Goal: Use online tool/utility: Utilize a website feature to perform a specific function

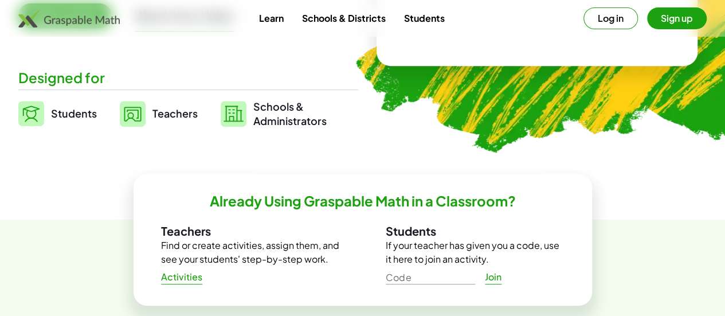
scroll to position [248, 0]
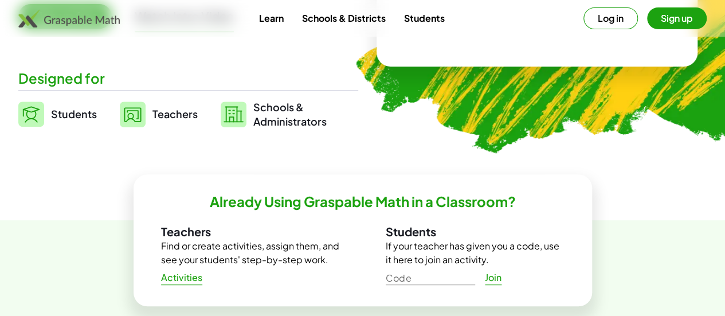
click at [97, 123] on link "Students" at bounding box center [57, 114] width 78 height 29
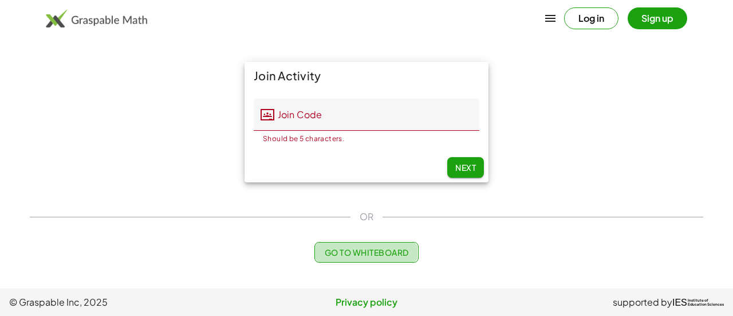
click at [386, 251] on span "Go to Whiteboard" at bounding box center [366, 252] width 84 height 10
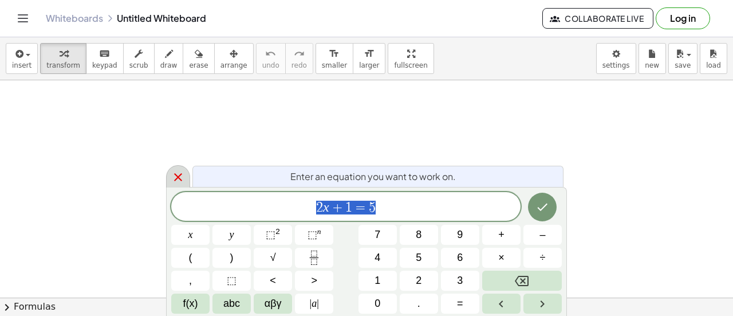
click at [176, 179] on icon at bounding box center [178, 177] width 8 height 8
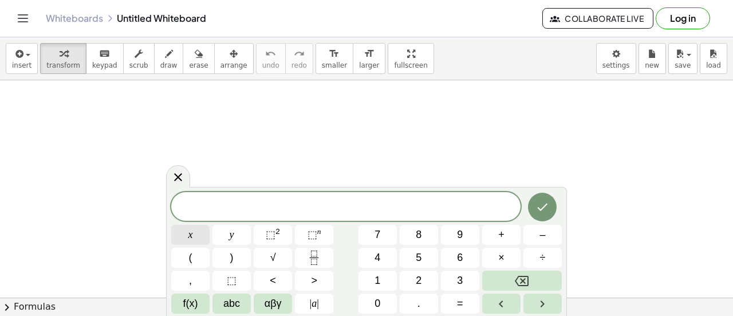
click at [195, 238] on button "x" at bounding box center [190, 235] width 38 height 20
click at [499, 236] on span "+" at bounding box center [501, 234] width 6 height 15
click at [454, 279] on button "3" at bounding box center [460, 280] width 38 height 20
click at [242, 241] on button "y" at bounding box center [232, 235] width 38 height 20
click at [464, 300] on button "=" at bounding box center [460, 303] width 38 height 20
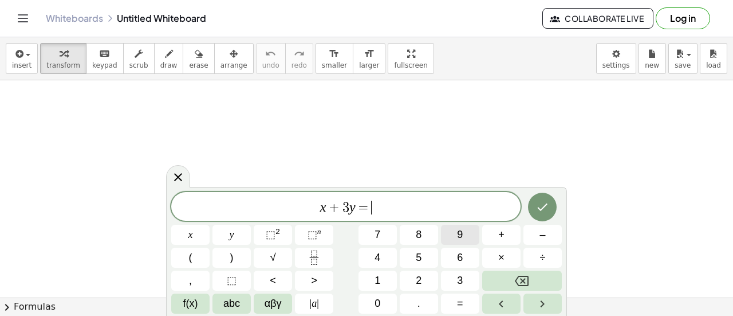
click at [462, 230] on span "9" at bounding box center [460, 234] width 6 height 15
click at [545, 202] on icon "Done" at bounding box center [543, 207] width 14 height 14
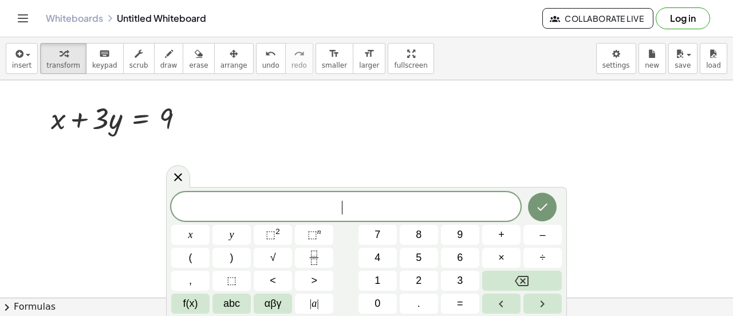
click at [457, 279] on button "3" at bounding box center [460, 280] width 38 height 20
click at [202, 238] on button "x" at bounding box center [190, 235] width 38 height 20
click at [549, 241] on button "–" at bounding box center [543, 235] width 38 height 20
click at [419, 277] on span "2" at bounding box center [419, 280] width 6 height 15
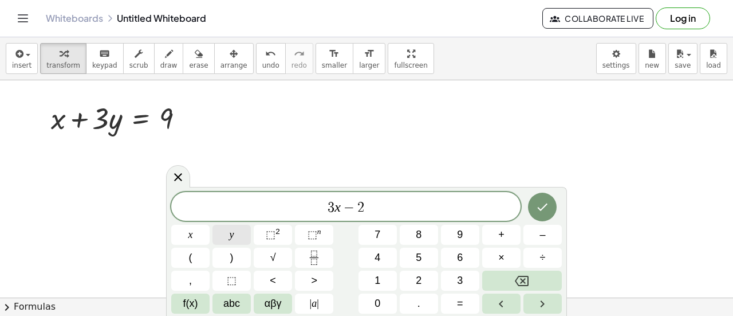
click at [230, 232] on span "y" at bounding box center [232, 234] width 5 height 15
click at [466, 310] on button "=" at bounding box center [460, 303] width 38 height 20
click at [378, 254] on span "4" at bounding box center [378, 257] width 6 height 15
click at [553, 206] on button "Done" at bounding box center [542, 206] width 29 height 29
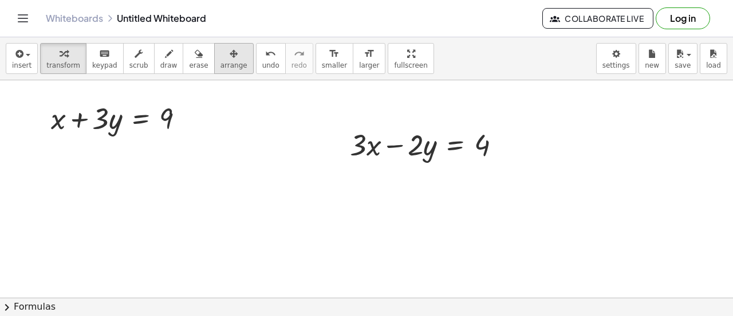
click at [223, 61] on span "arrange" at bounding box center [234, 65] width 27 height 8
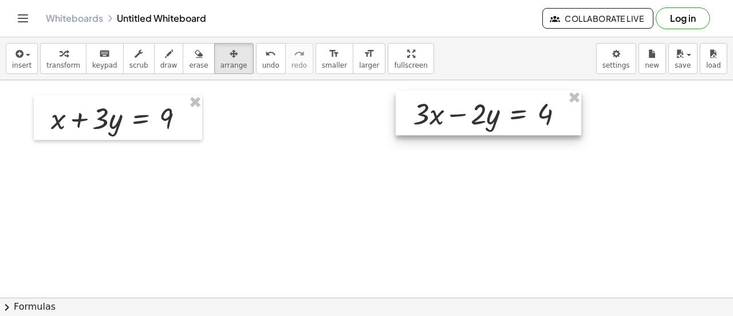
drag, startPoint x: 461, startPoint y: 151, endPoint x: 524, endPoint y: 118, distance: 71.0
click at [524, 118] on div at bounding box center [489, 113] width 186 height 45
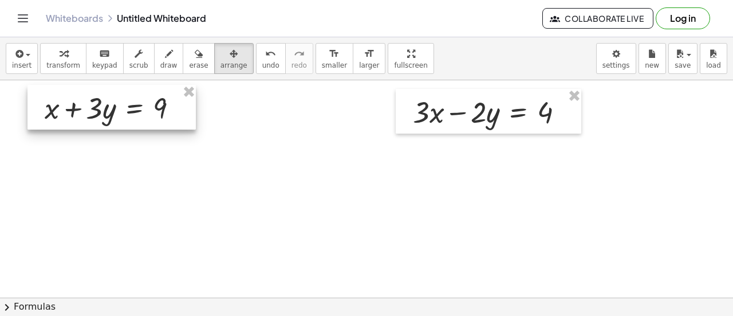
drag, startPoint x: 179, startPoint y: 119, endPoint x: 173, endPoint y: 109, distance: 11.6
click at [173, 109] on div at bounding box center [111, 107] width 168 height 45
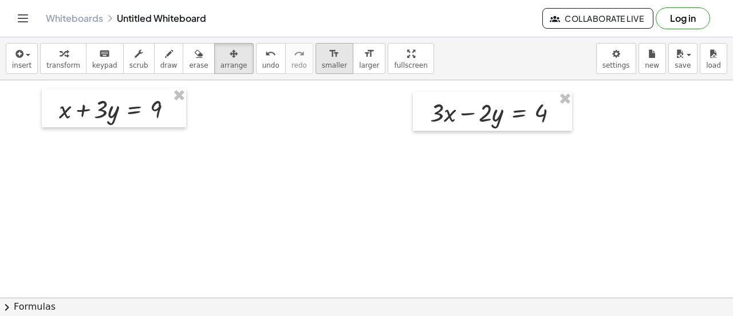
click at [329, 59] on icon "format_size" at bounding box center [334, 54] width 11 height 14
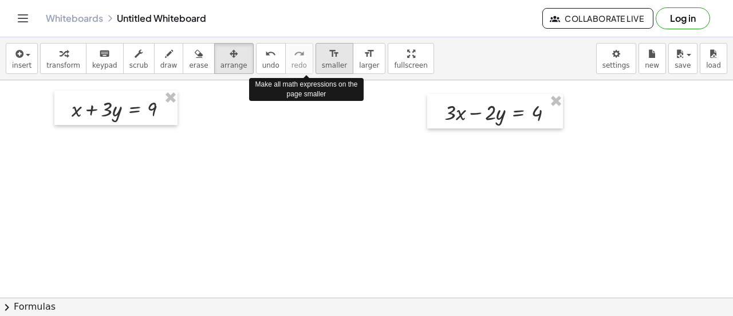
click at [329, 59] on icon "format_size" at bounding box center [334, 54] width 11 height 14
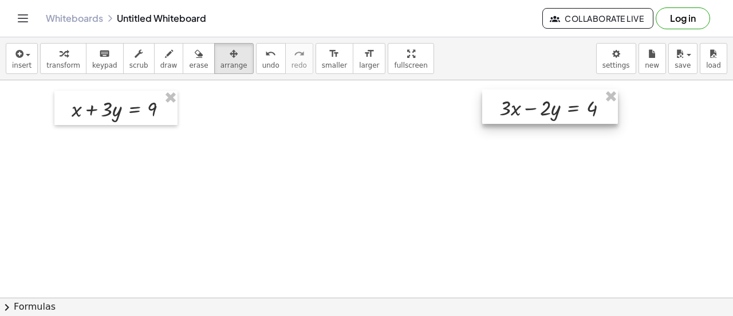
drag, startPoint x: 479, startPoint y: 114, endPoint x: 535, endPoint y: 109, distance: 56.4
click at [535, 109] on div at bounding box center [550, 106] width 136 height 35
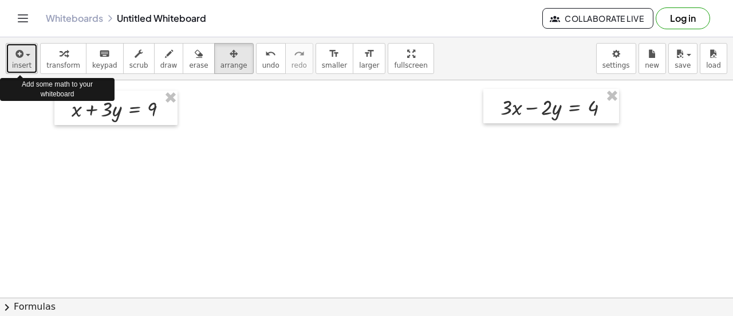
click at [26, 54] on span "button" at bounding box center [28, 55] width 5 height 2
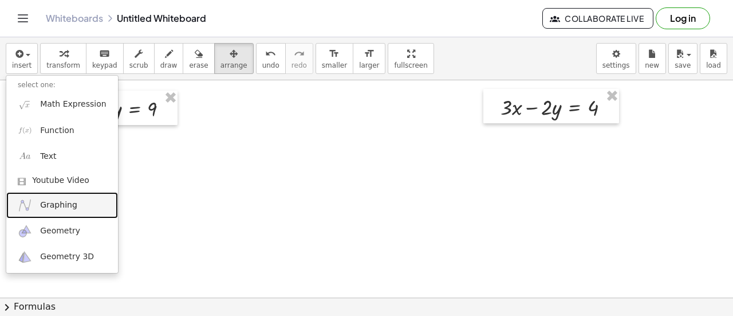
click at [76, 210] on link "Graphing" at bounding box center [62, 205] width 112 height 26
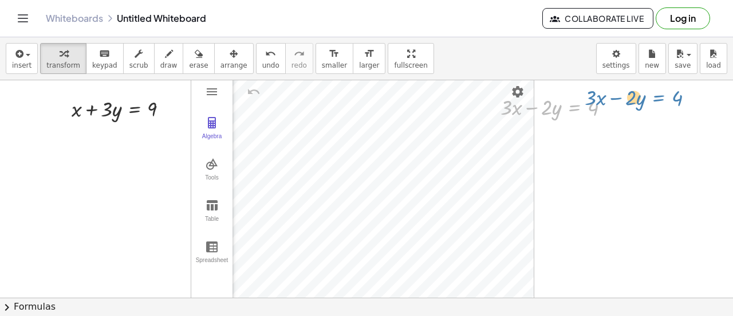
drag, startPoint x: 566, startPoint y: 111, endPoint x: 650, endPoint y: 101, distance: 84.8
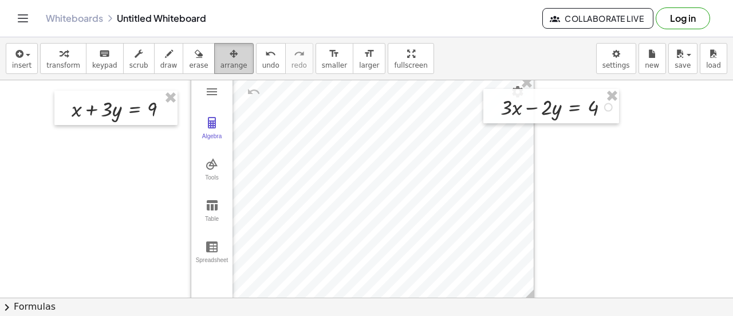
click at [230, 50] on icon "button" at bounding box center [234, 54] width 8 height 14
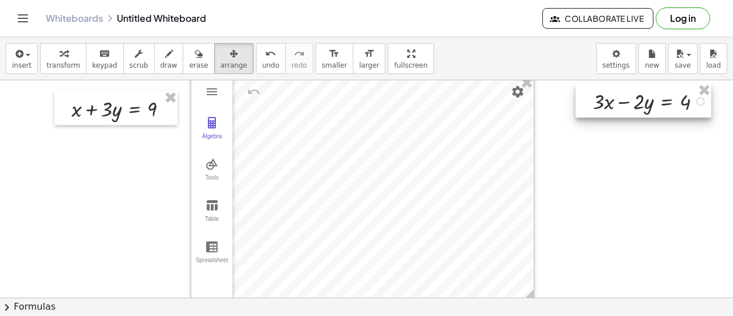
drag, startPoint x: 549, startPoint y: 100, endPoint x: 641, endPoint y: 95, distance: 92.4
click at [641, 95] on div at bounding box center [644, 100] width 136 height 35
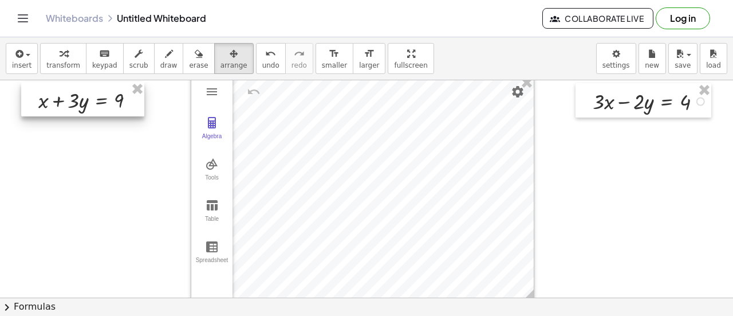
drag, startPoint x: 133, startPoint y: 106, endPoint x: 100, endPoint y: 97, distance: 34.3
click at [100, 97] on div at bounding box center [82, 99] width 123 height 35
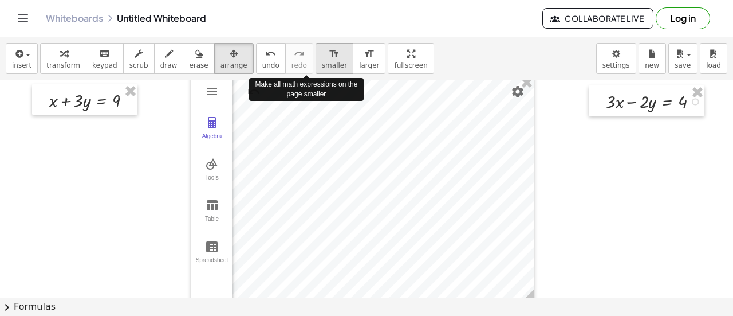
click at [329, 57] on icon "format_size" at bounding box center [334, 54] width 11 height 14
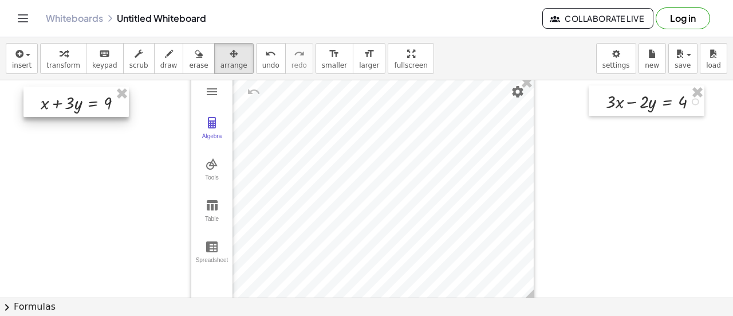
drag, startPoint x: 90, startPoint y: 99, endPoint x: 81, endPoint y: 101, distance: 8.8
click at [81, 101] on div at bounding box center [75, 101] width 105 height 31
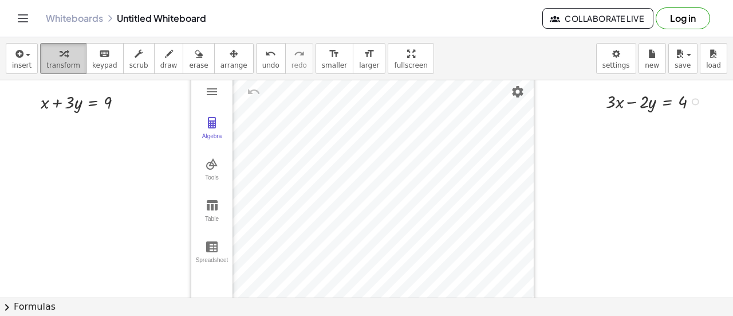
click at [63, 62] on span "transform" at bounding box center [63, 65] width 34 height 8
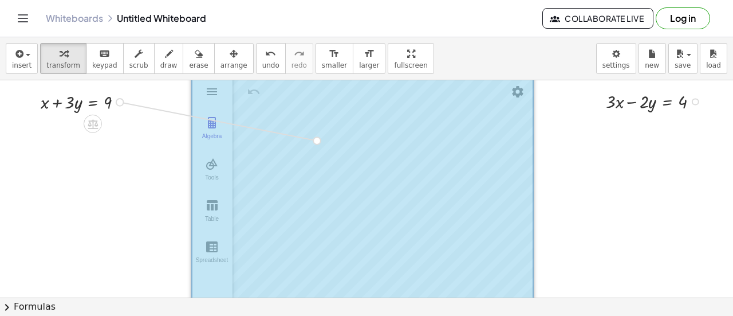
drag, startPoint x: 120, startPoint y: 104, endPoint x: 322, endPoint y: 141, distance: 205.1
drag, startPoint x: 695, startPoint y: 102, endPoint x: 415, endPoint y: 170, distance: 287.7
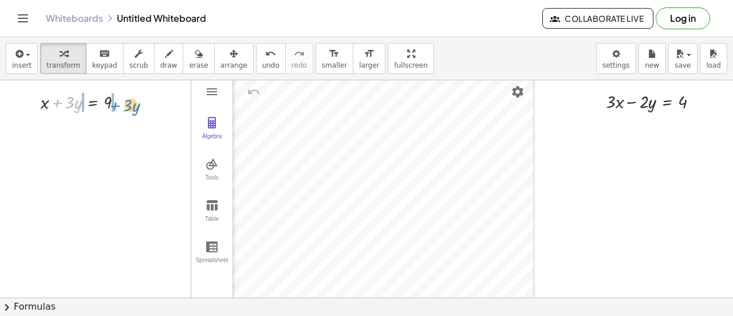
drag, startPoint x: 60, startPoint y: 104, endPoint x: 126, endPoint y: 106, distance: 66.5
click at [126, 106] on div at bounding box center [86, 101] width 103 height 25
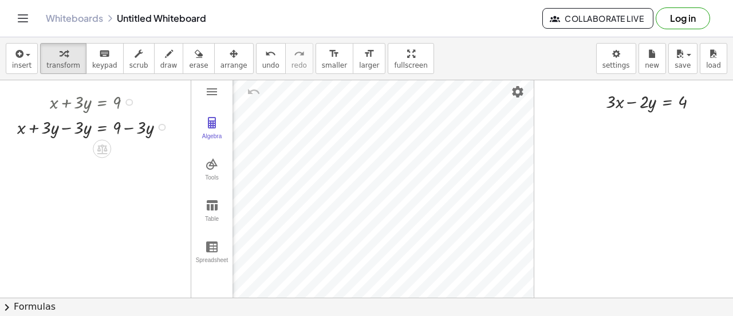
drag, startPoint x: 163, startPoint y: 124, endPoint x: 162, endPoint y: 150, distance: 25.2
click at [162, 150] on div "+ x + · 3 · y = 9 + x = 9 + · 3 · y − · 3 · y + − · 3 · y + · 3 · x − · 2 · y =…" at bounding box center [366, 297] width 733 height 435
drag, startPoint x: 162, startPoint y: 129, endPoint x: 150, endPoint y: 155, distance: 28.7
click at [150, 155] on div "+ x + · 3 · y = 9 + x = 9 + · 3 · y − · 3 · y + − · 3 · y + · 3 · x − · 2 · y =…" at bounding box center [366, 297] width 733 height 435
drag, startPoint x: 159, startPoint y: 148, endPoint x: 150, endPoint y: 181, distance: 33.9
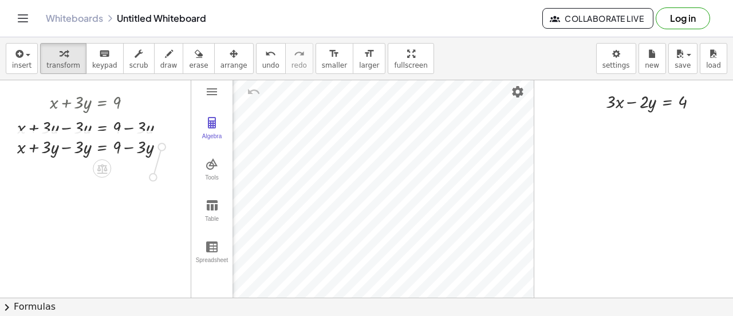
click at [150, 181] on div "+ x + · 3 · y = 9 + x = 9 + · 3 · y − · 3 · y + − · 3 · y + · 3 · x − · 2 · y =…" at bounding box center [366, 297] width 733 height 435
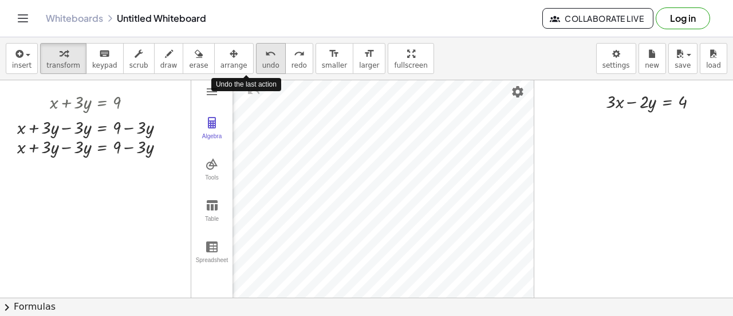
click at [262, 61] on span "undo" at bounding box center [270, 65] width 17 height 8
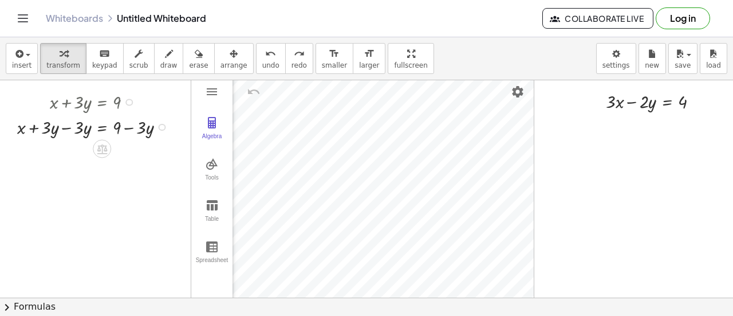
click at [68, 127] on div at bounding box center [95, 125] width 168 height 25
drag, startPoint x: 87, startPoint y: 154, endPoint x: 624, endPoint y: 105, distance: 539.5
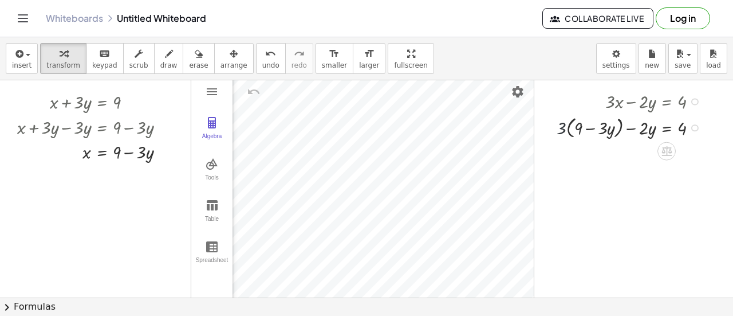
click at [565, 131] on div at bounding box center [632, 126] width 162 height 27
drag, startPoint x: 563, startPoint y: 131, endPoint x: 594, endPoint y: 130, distance: 31.5
click at [594, 130] on div at bounding box center [632, 126] width 162 height 27
click at [568, 156] on div at bounding box center [631, 152] width 162 height 25
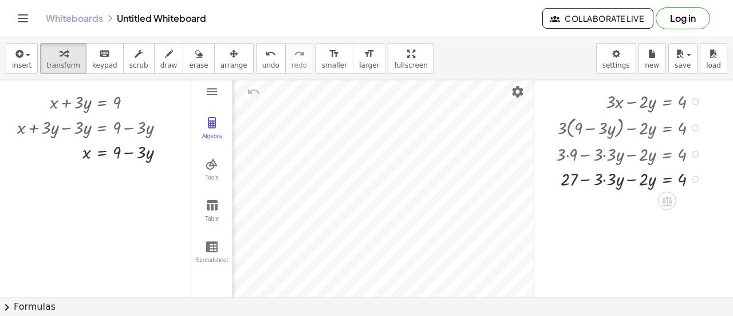
click at [604, 177] on div at bounding box center [631, 178] width 162 height 25
click at [634, 179] on div at bounding box center [631, 178] width 162 height 25
drag, startPoint x: 615, startPoint y: 202, endPoint x: 705, endPoint y: 201, distance: 89.4
click at [705, 201] on div at bounding box center [631, 203] width 162 height 25
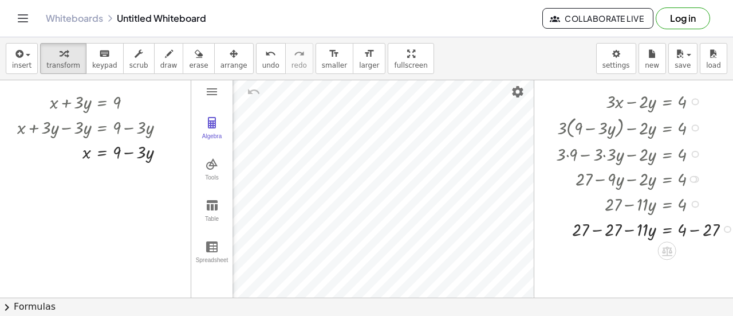
click at [598, 231] on div at bounding box center [647, 227] width 195 height 25
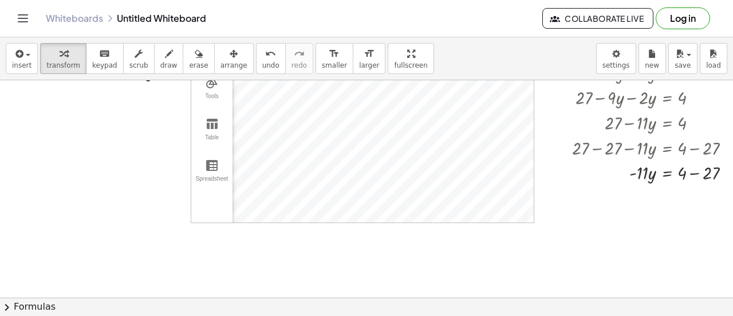
scroll to position [88, 0]
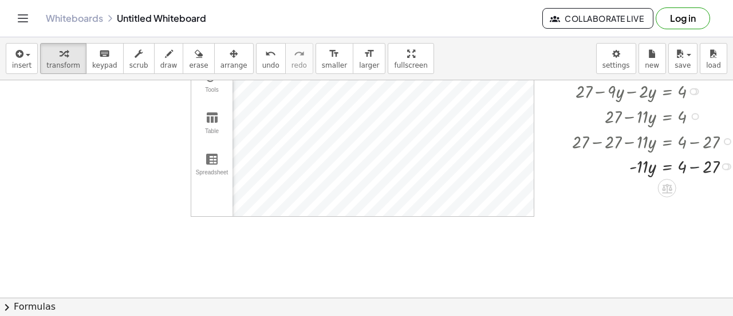
click at [695, 165] on div at bounding box center [647, 165] width 195 height 25
drag, startPoint x: 643, startPoint y: 191, endPoint x: 704, endPoint y: 200, distance: 62.0
click at [640, 222] on div at bounding box center [647, 221] width 195 height 36
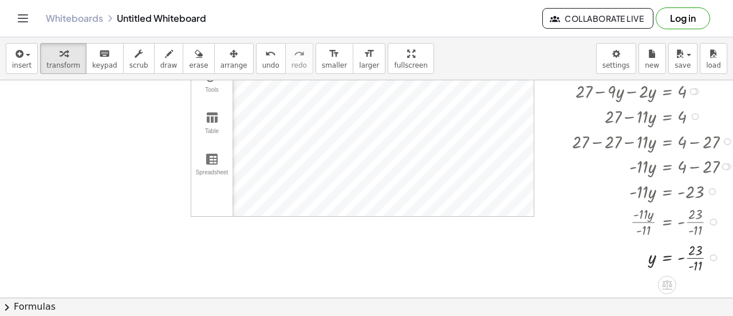
click at [697, 257] on div at bounding box center [647, 256] width 195 height 36
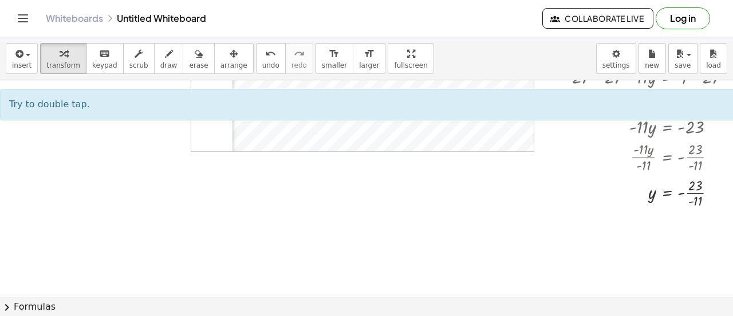
scroll to position [167, 0]
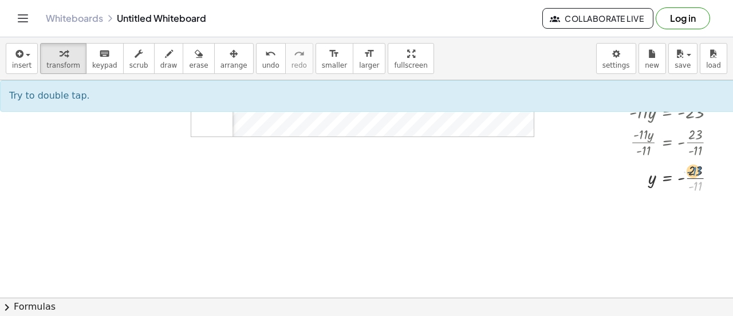
drag, startPoint x: 695, startPoint y: 187, endPoint x: 694, endPoint y: 172, distance: 15.6
click at [694, 172] on div at bounding box center [647, 177] width 195 height 36
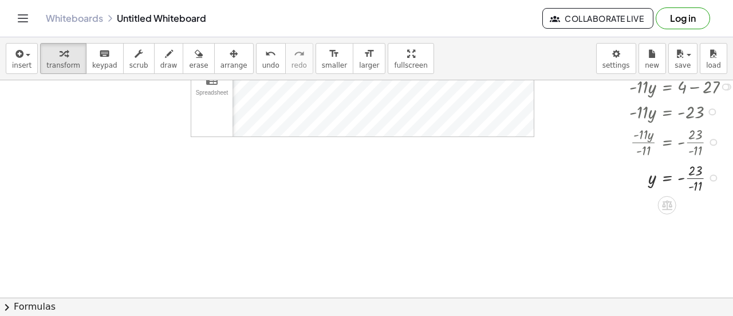
click at [694, 175] on div at bounding box center [647, 177] width 195 height 36
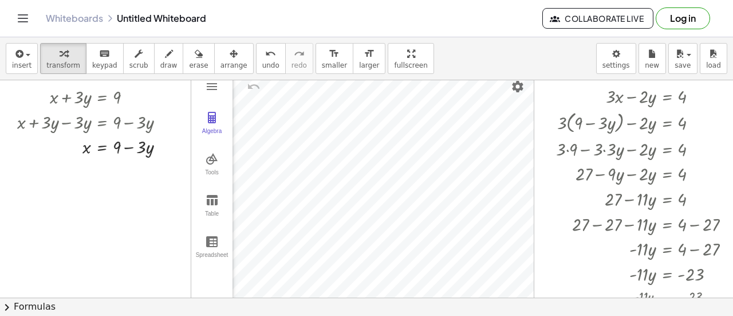
scroll to position [0, 0]
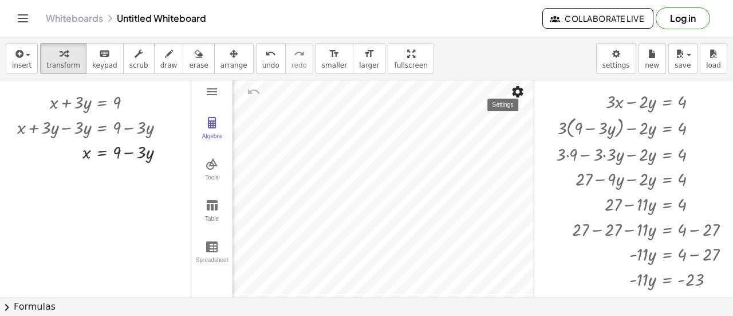
click at [516, 92] on img "Settings" at bounding box center [518, 92] width 14 height 14
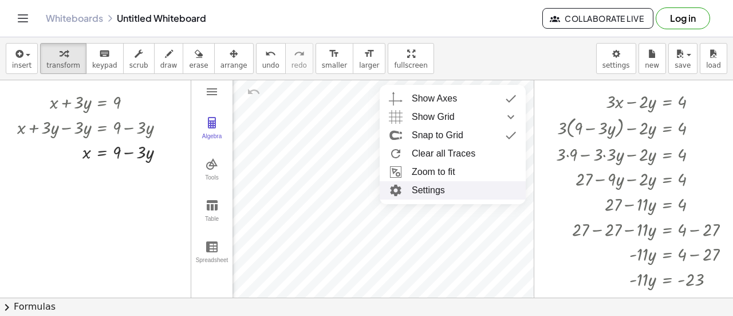
click at [444, 188] on li "Settings" at bounding box center [453, 190] width 146 height 18
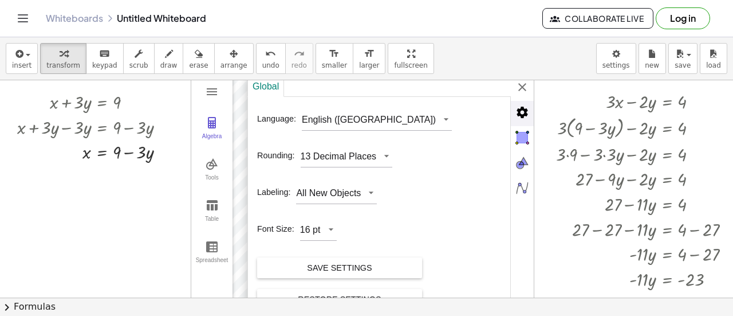
click at [518, 108] on img "Advanced" at bounding box center [522, 112] width 23 height 23
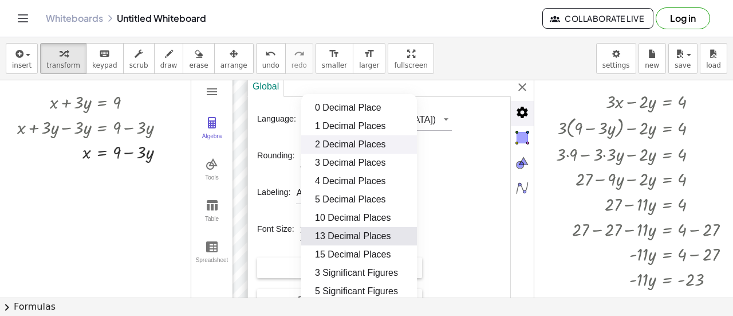
click at [385, 155] on div "Algebra Tools Table Spreadsheet GeoGebra Graphing Calculator Basic Tools Move P…" at bounding box center [363, 189] width 344 height 229
click at [359, 161] on li "3 Decimal Places" at bounding box center [359, 163] width 116 height 18
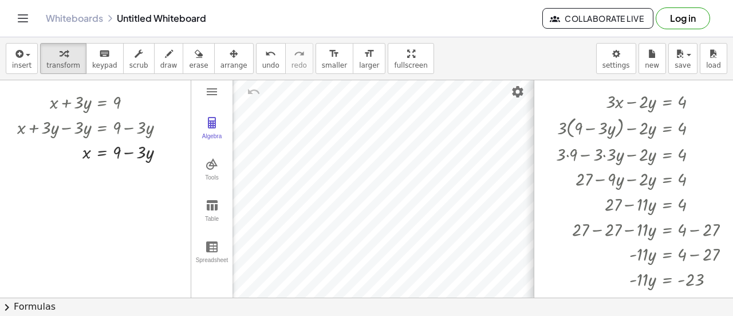
click at [524, 93] on div "Algebra Tools Table Spreadsheet GeoGebra Graphing Calculator Basic Tools Move P…" at bounding box center [363, 189] width 344 height 229
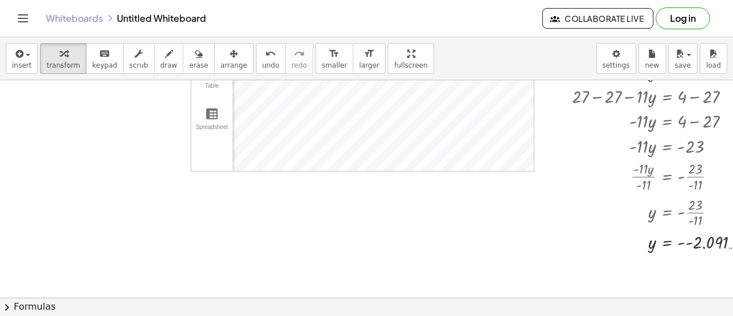
scroll to position [130, 0]
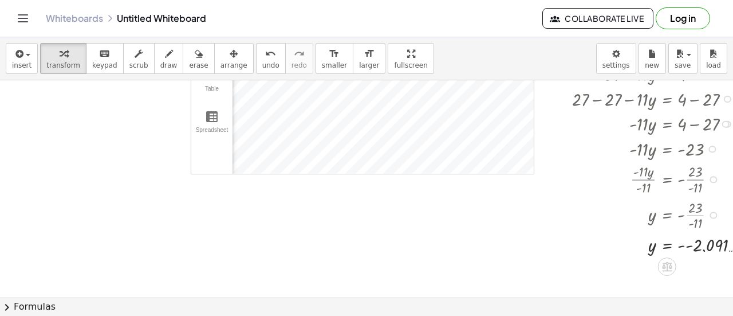
click at [686, 247] on div at bounding box center [654, 244] width 209 height 24
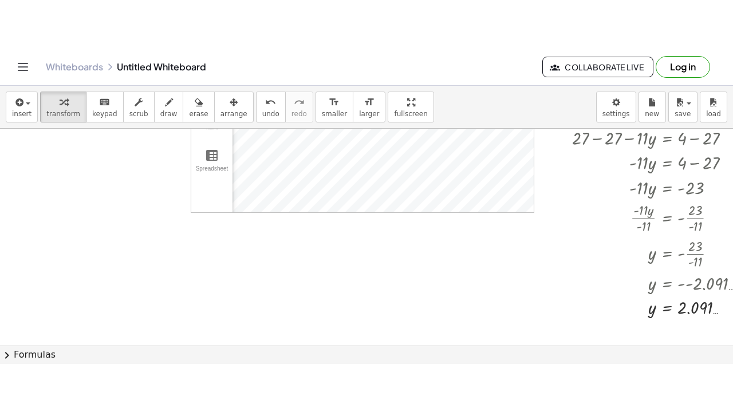
scroll to position [139, 0]
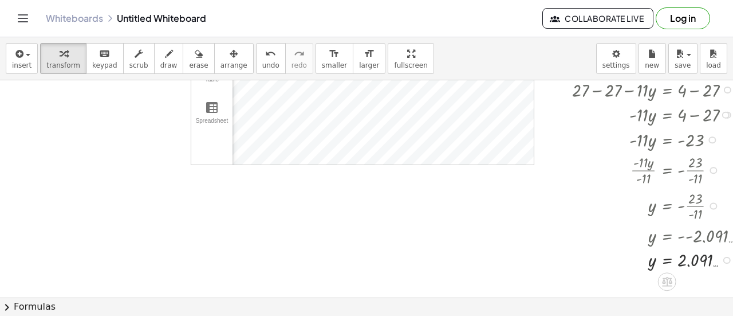
click at [685, 260] on div at bounding box center [654, 259] width 209 height 24
click at [685, 259] on div at bounding box center [654, 259] width 209 height 24
drag, startPoint x: 683, startPoint y: 259, endPoint x: 617, endPoint y: 236, distance: 69.4
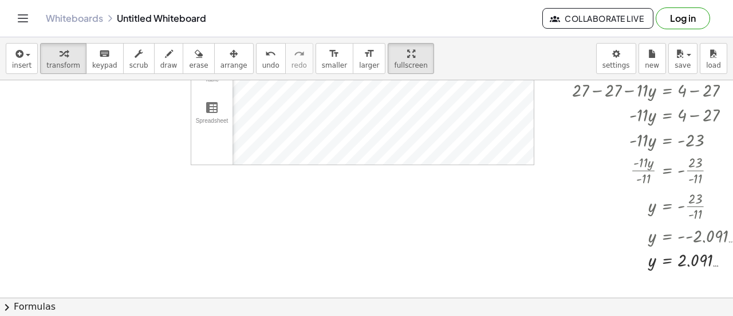
drag, startPoint x: 377, startPoint y: 61, endPoint x: 377, endPoint y: 130, distance: 69.3
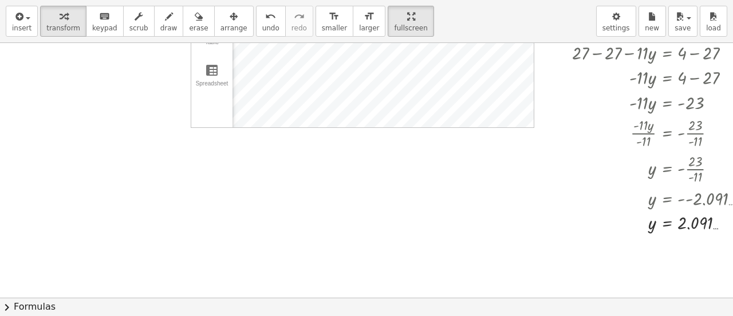
click at [377, 130] on div "insert select one: Math Expression Function Text Youtube Video Graphing Geometr…" at bounding box center [366, 158] width 733 height 316
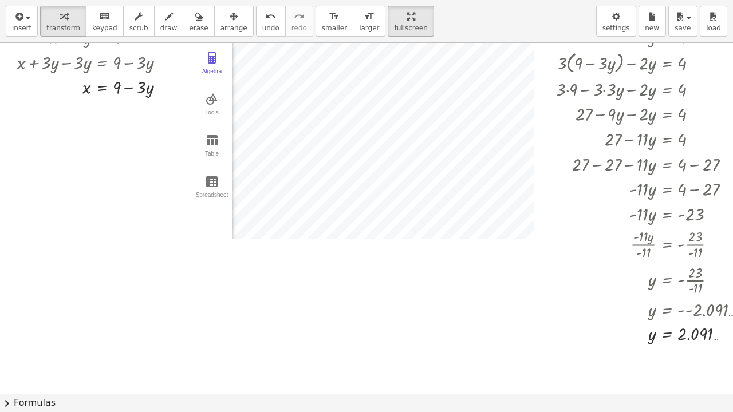
scroll to position [27, 0]
drag, startPoint x: 653, startPoint y: 339, endPoint x: 150, endPoint y: 89, distance: 562.0
click at [145, 90] on div at bounding box center [113, 86] width 205 height 25
click at [146, 88] on div at bounding box center [113, 86] width 205 height 25
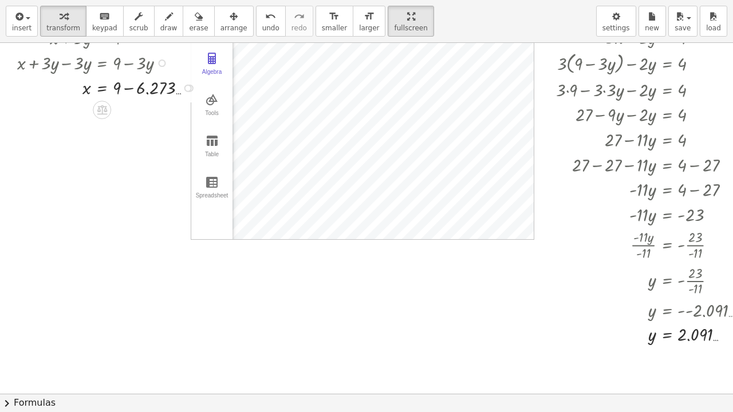
click at [128, 89] on div at bounding box center [109, 86] width 196 height 25
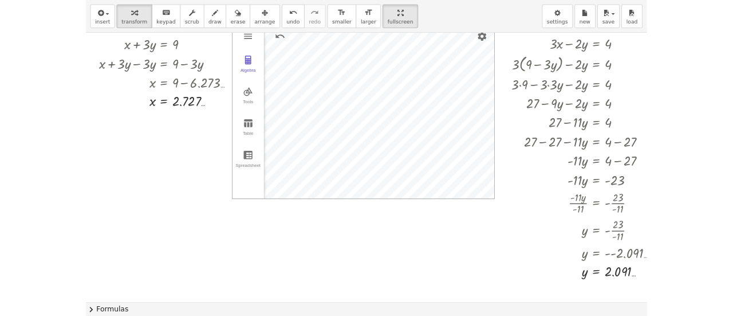
scroll to position [0, 0]
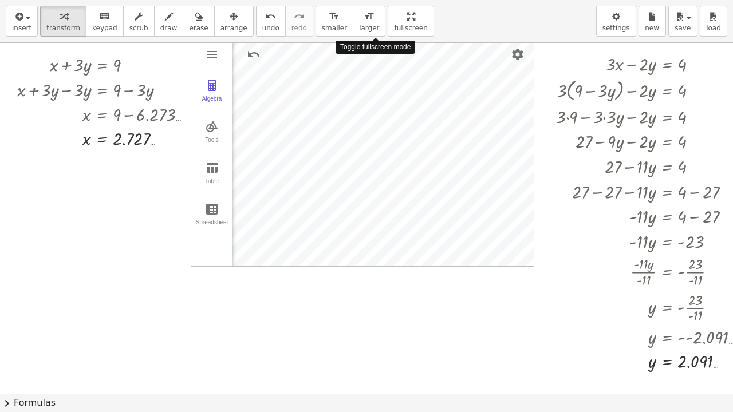
drag, startPoint x: 384, startPoint y: 16, endPoint x: 384, endPoint y: -53, distance: 69.3
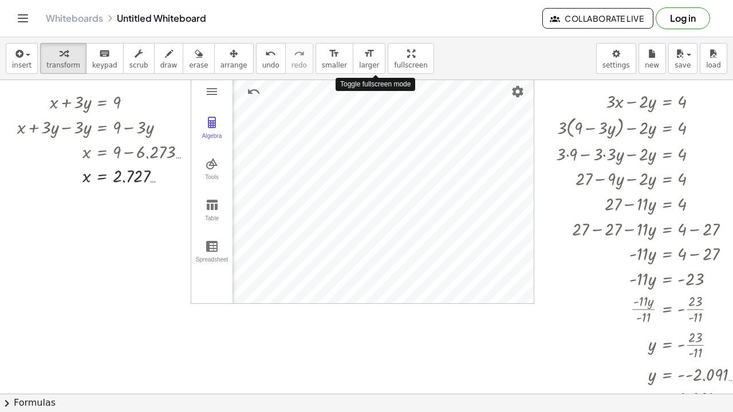
click at [384, 0] on html "Graspable Math Activities Get Started Activity Bank Assigned Work Classes White…" at bounding box center [366, 206] width 733 height 412
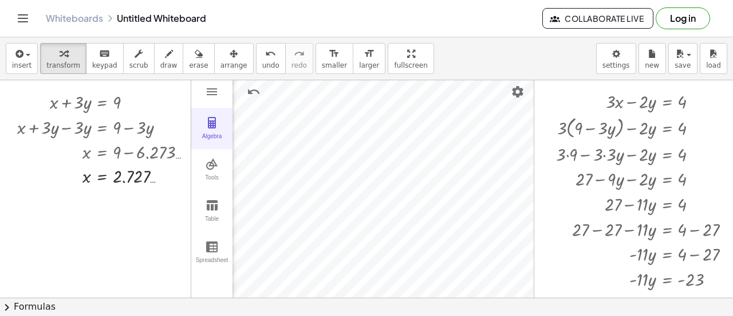
click at [211, 139] on div "Algebra" at bounding box center [212, 141] width 37 height 16
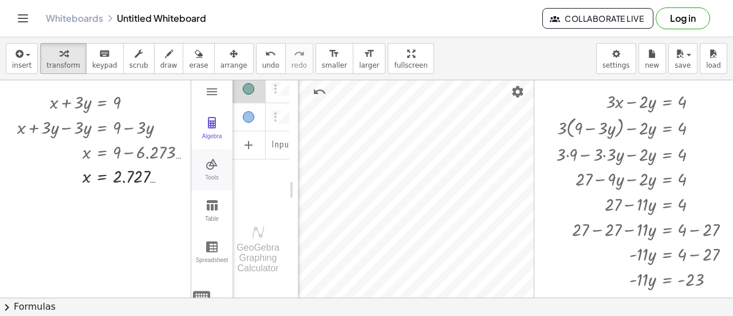
click at [213, 174] on div "Tools" at bounding box center [212, 182] width 37 height 16
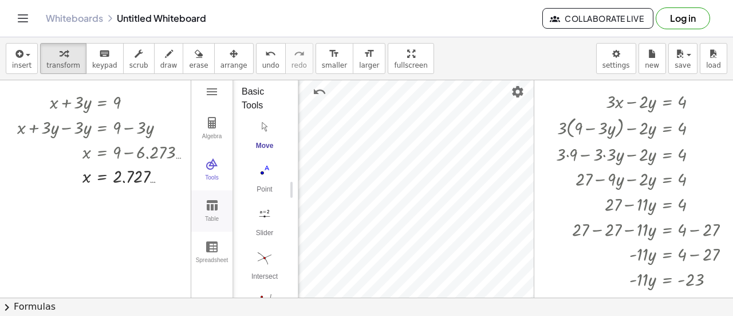
click at [212, 214] on button "Table" at bounding box center [211, 210] width 41 height 41
click at [210, 254] on button "Spreadsheet" at bounding box center [211, 251] width 41 height 41
click at [213, 128] on img "Graphing Calculator" at bounding box center [212, 123] width 14 height 14
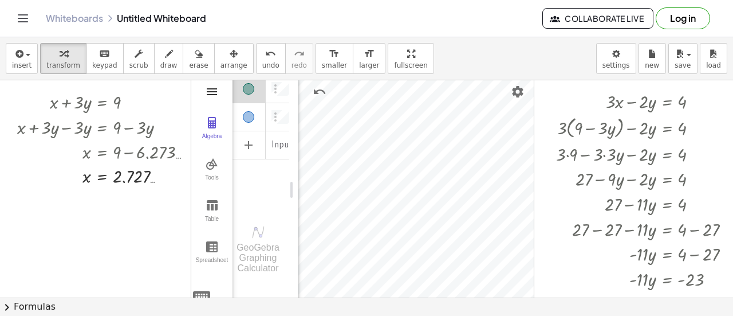
click at [211, 97] on img "Graphing Calculator" at bounding box center [212, 92] width 14 height 14
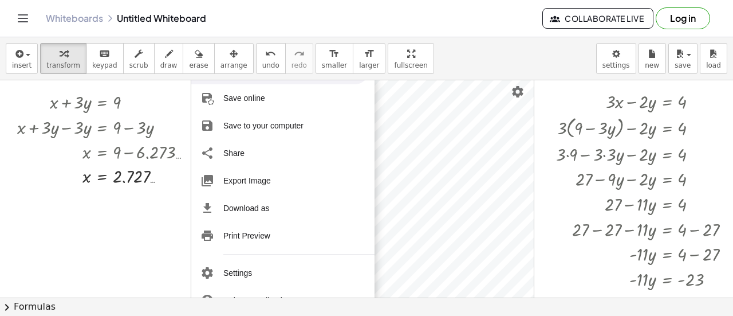
scroll to position [79, 0]
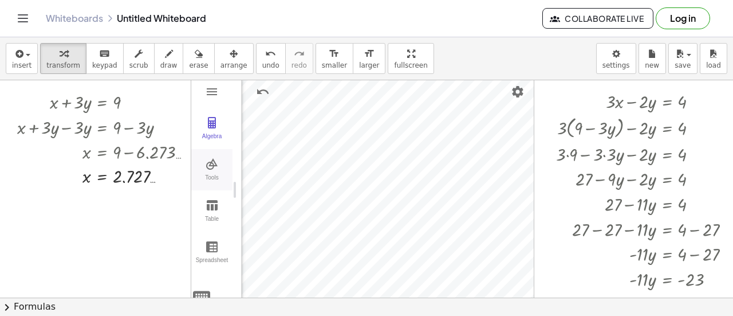
drag, startPoint x: 293, startPoint y: 186, endPoint x: 223, endPoint y: 183, distance: 70.0
click at [214, 119] on img "Graphing Calculator" at bounding box center [212, 123] width 14 height 14
drag, startPoint x: 410, startPoint y: 190, endPoint x: 223, endPoint y: 192, distance: 186.8
